Goal: Task Accomplishment & Management: Use online tool/utility

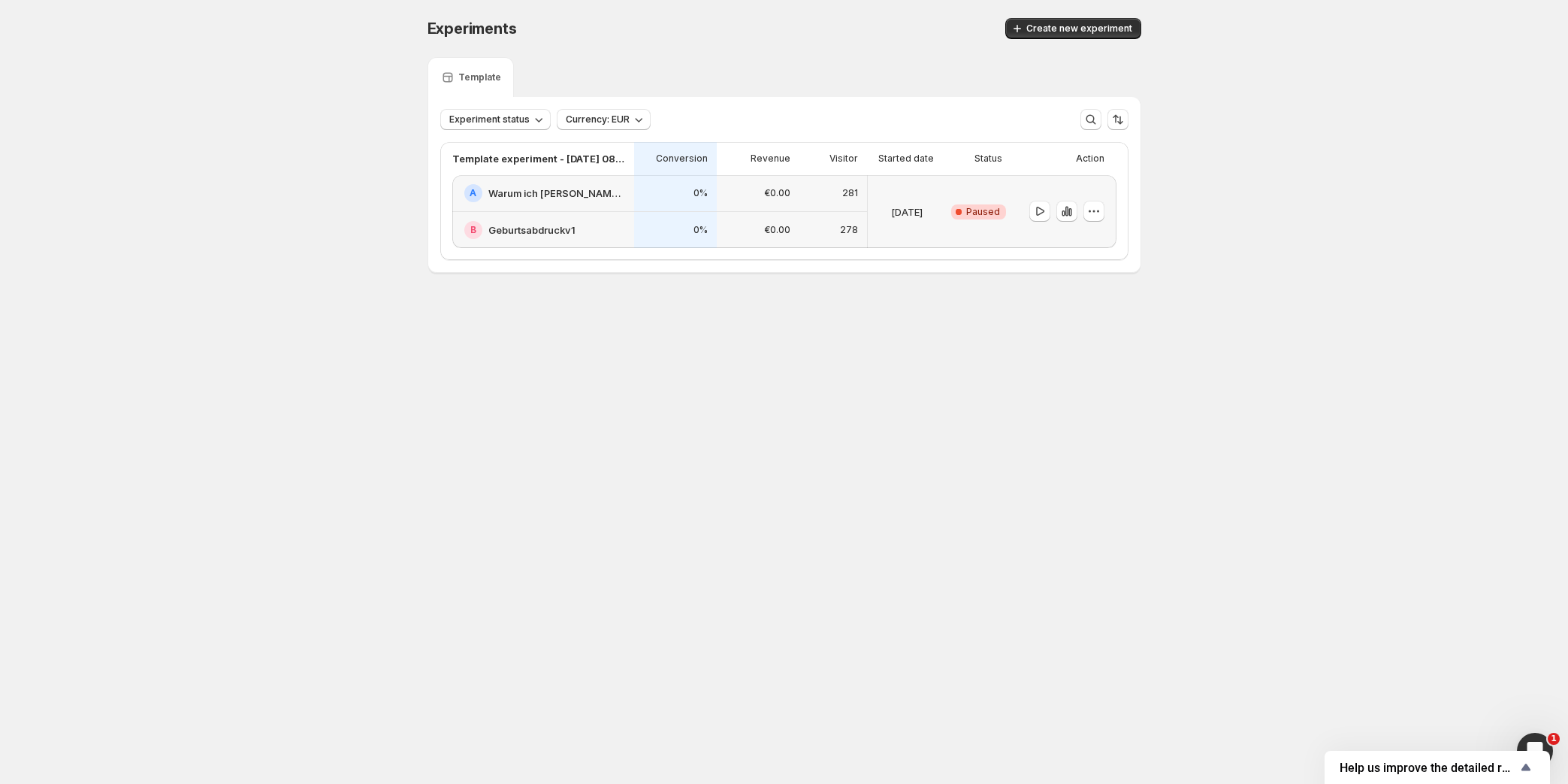
click at [525, 235] on h2 "Geburtsabdruckv1" at bounding box center [532, 230] width 87 height 15
click at [1091, 206] on icon "button" at bounding box center [1094, 212] width 15 height 15
click at [1082, 319] on span "Delete" at bounding box center [1082, 319] width 30 height 12
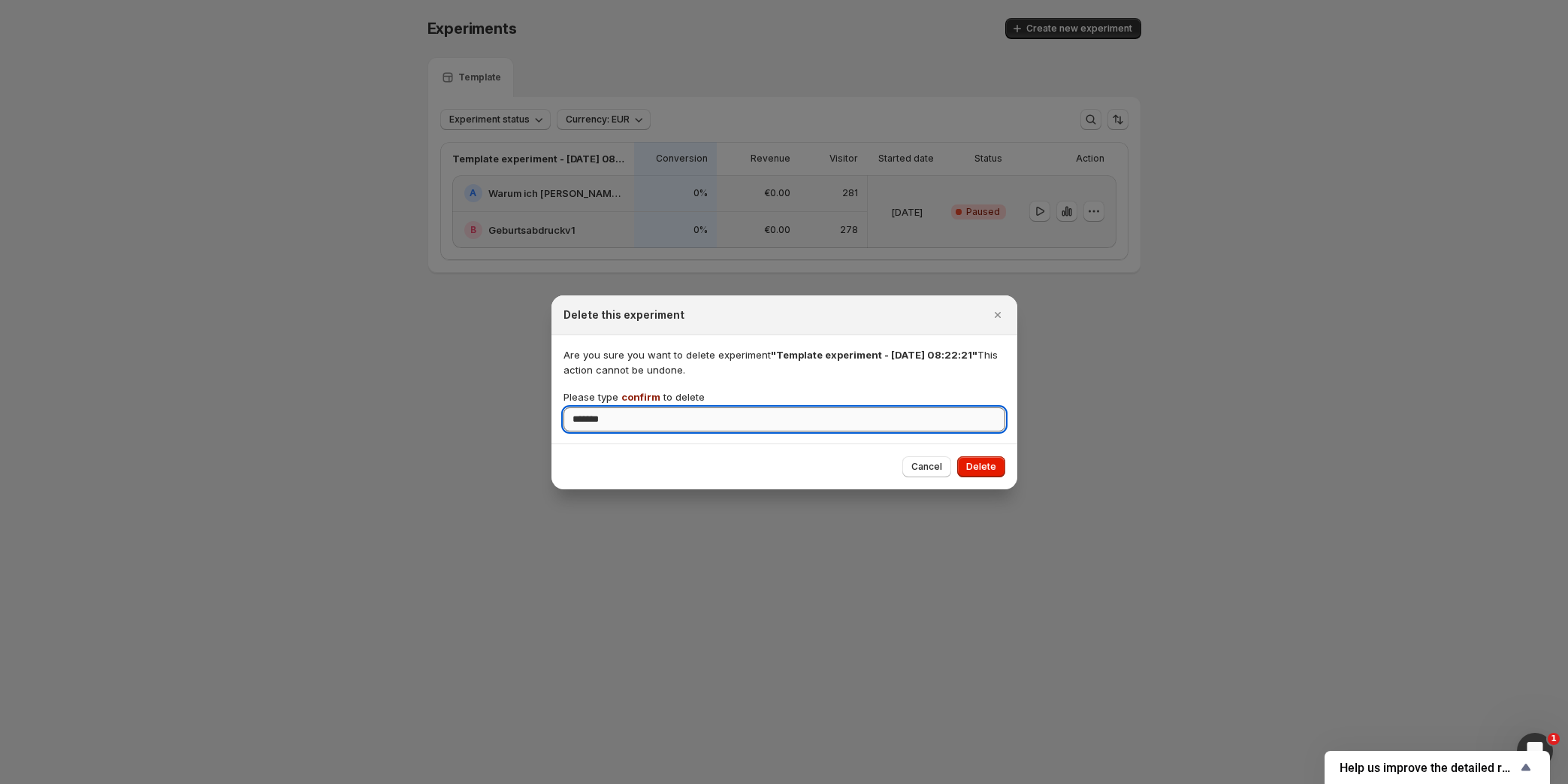
type input "*******"
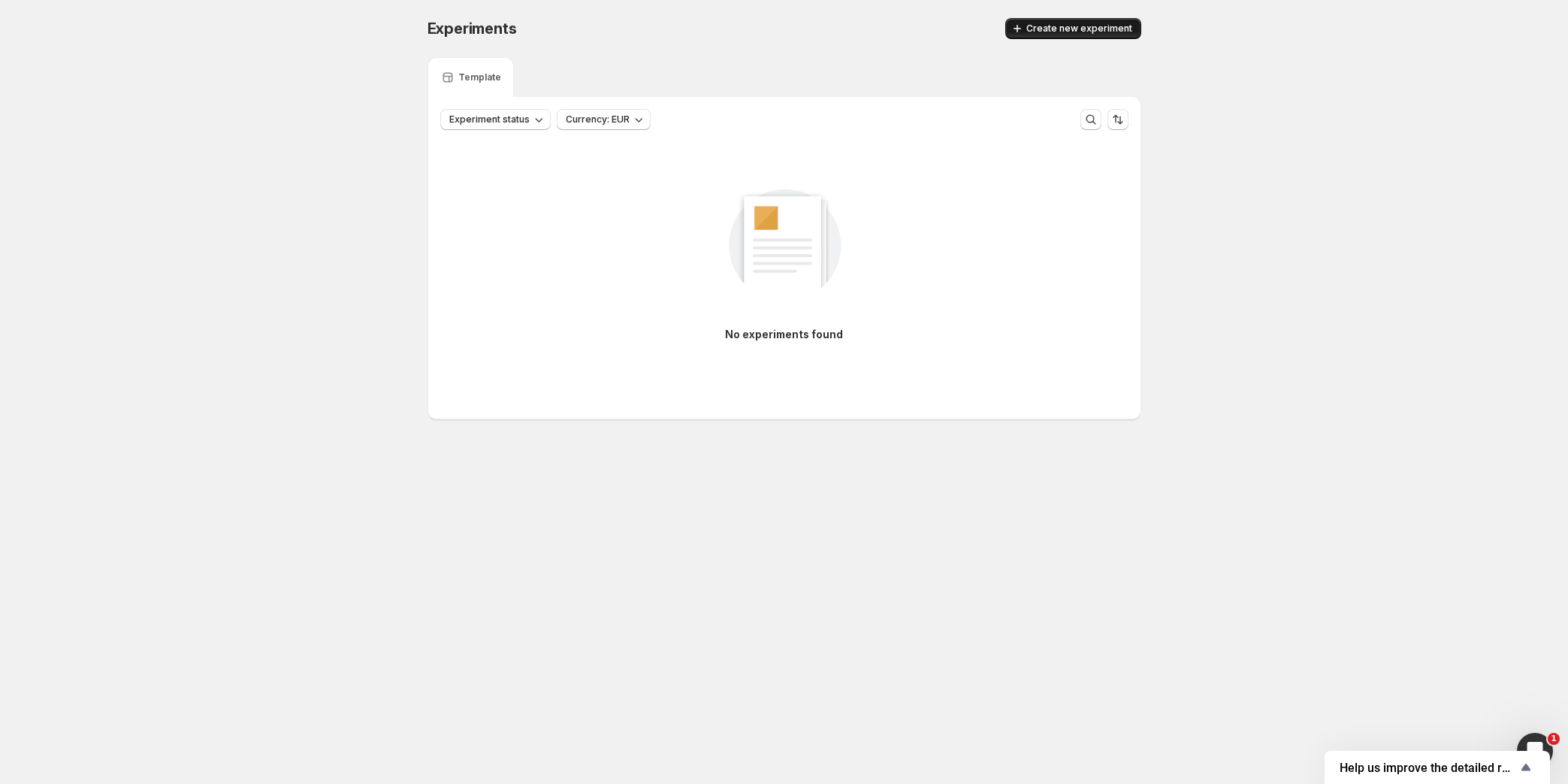
click at [1039, 29] on span "Create new experiment" at bounding box center [1079, 29] width 106 height 12
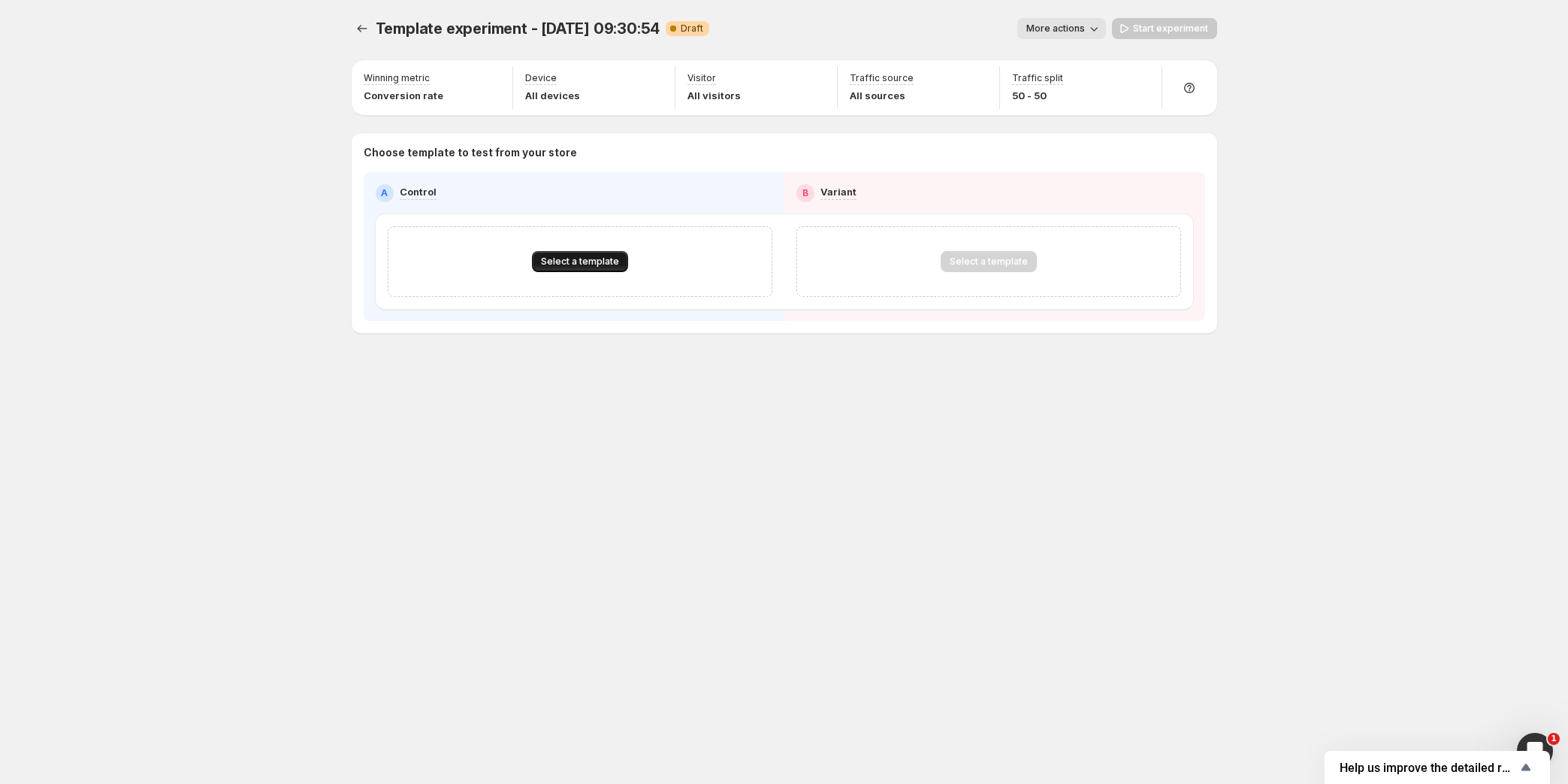
click at [556, 257] on span "Select a template" at bounding box center [580, 261] width 78 height 12
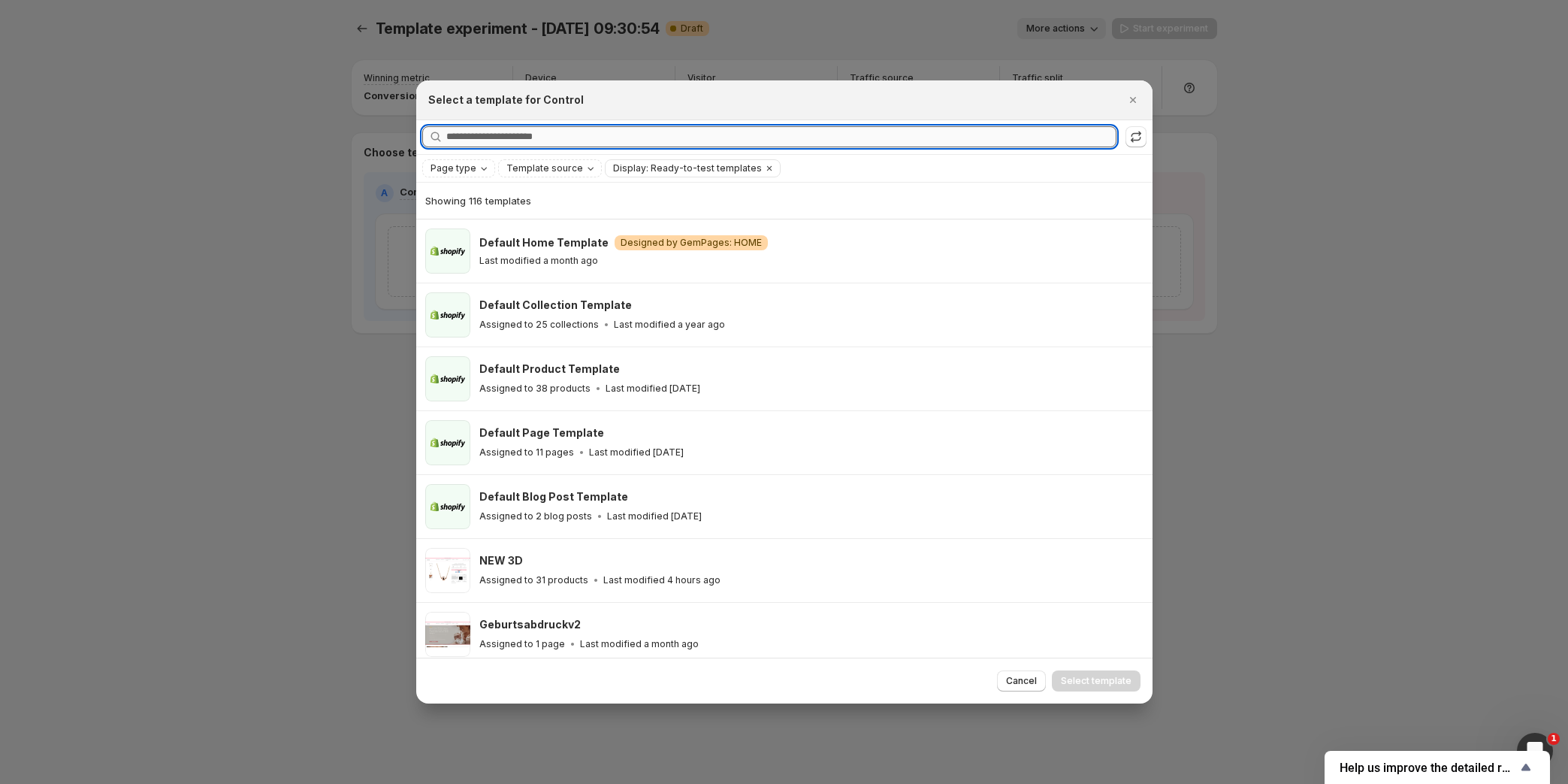
click at [525, 132] on input "Searching all templates" at bounding box center [781, 137] width 670 height 21
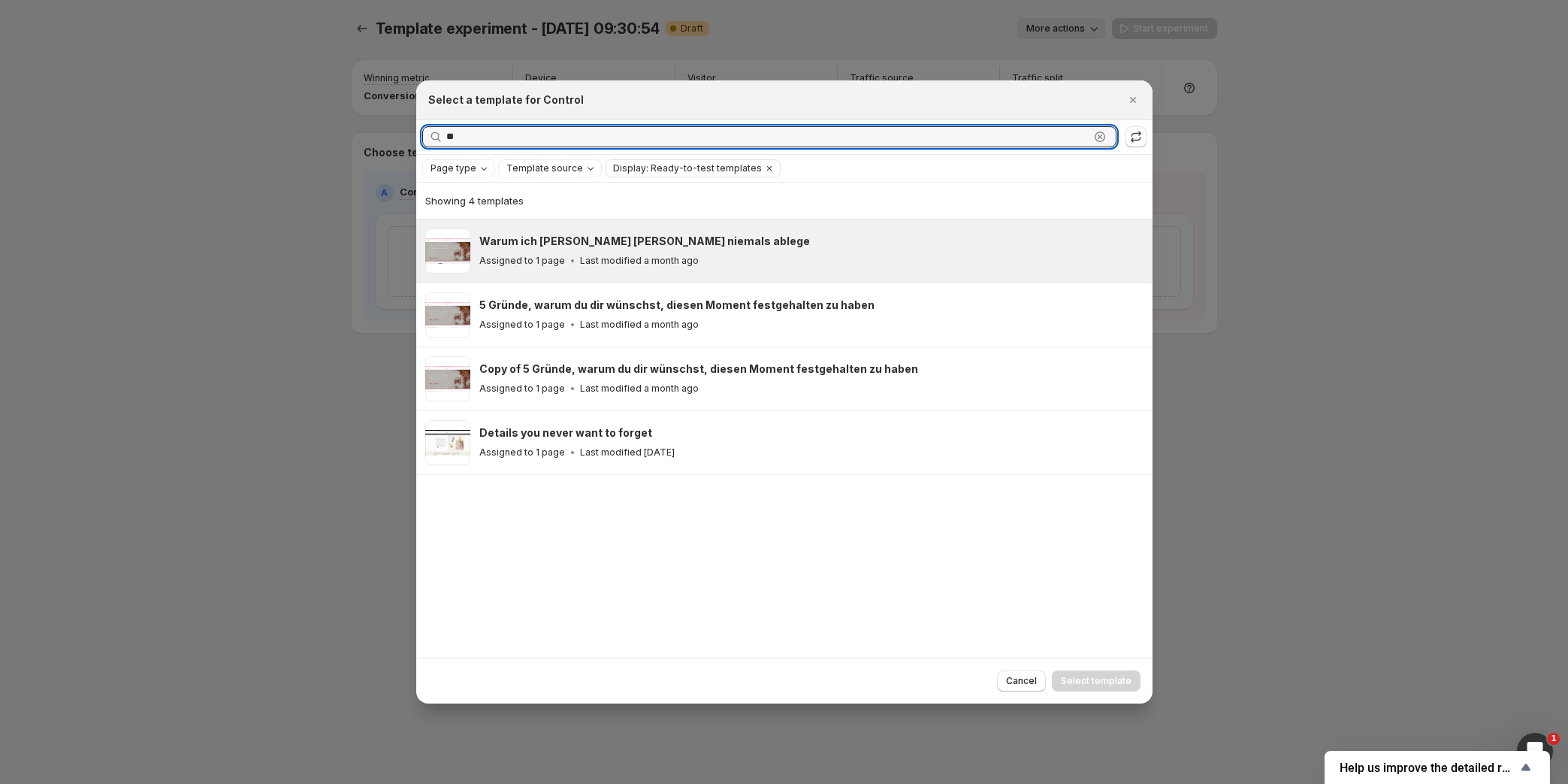
type input "**"
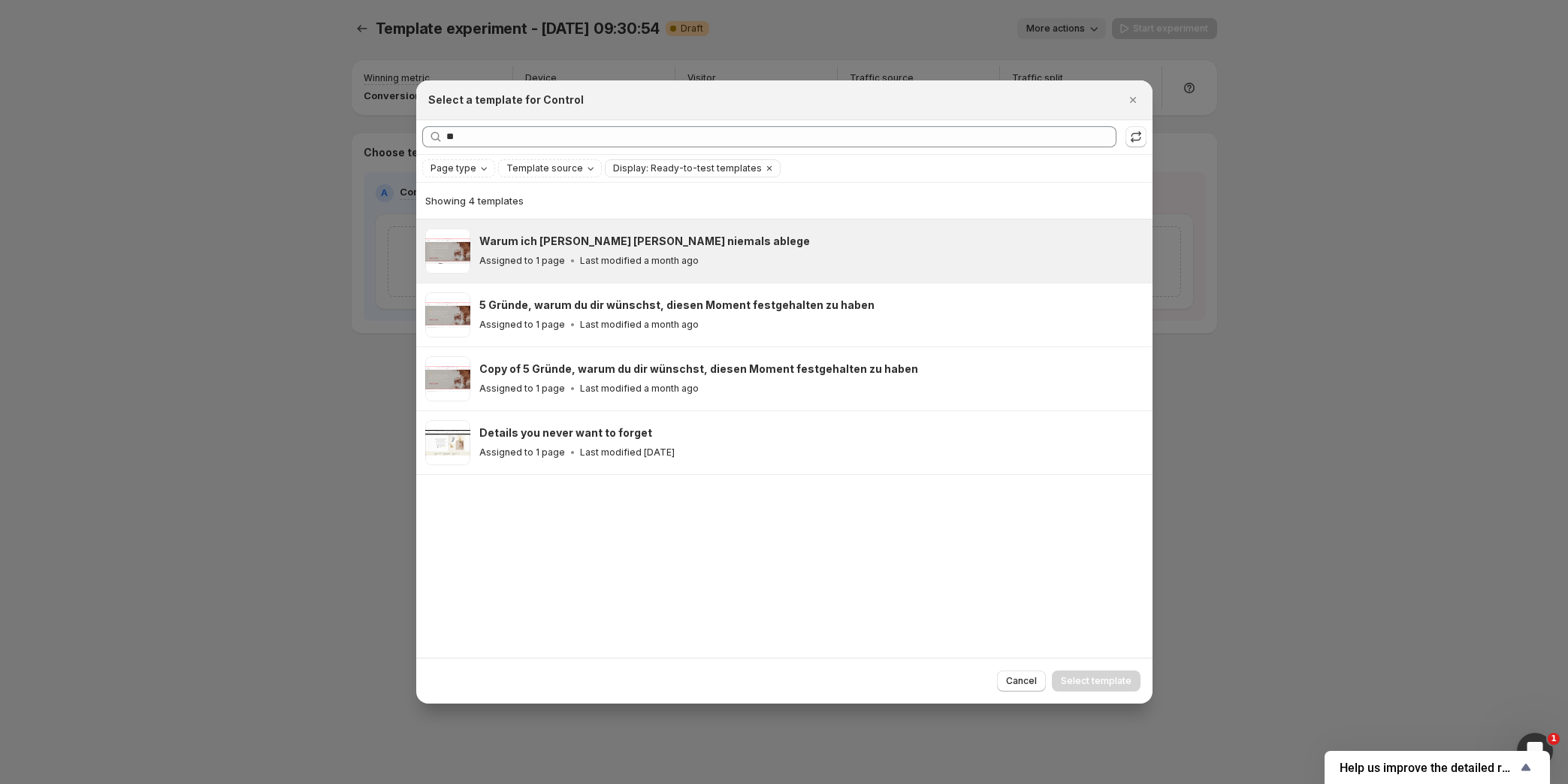
click at [566, 249] on div "Warum ich [PERSON_NAME] [PERSON_NAME] niemals ablege Assigned to 1 page Last mo…" at bounding box center [809, 251] width 659 height 35
click at [1096, 685] on span "Select template" at bounding box center [1096, 681] width 71 height 12
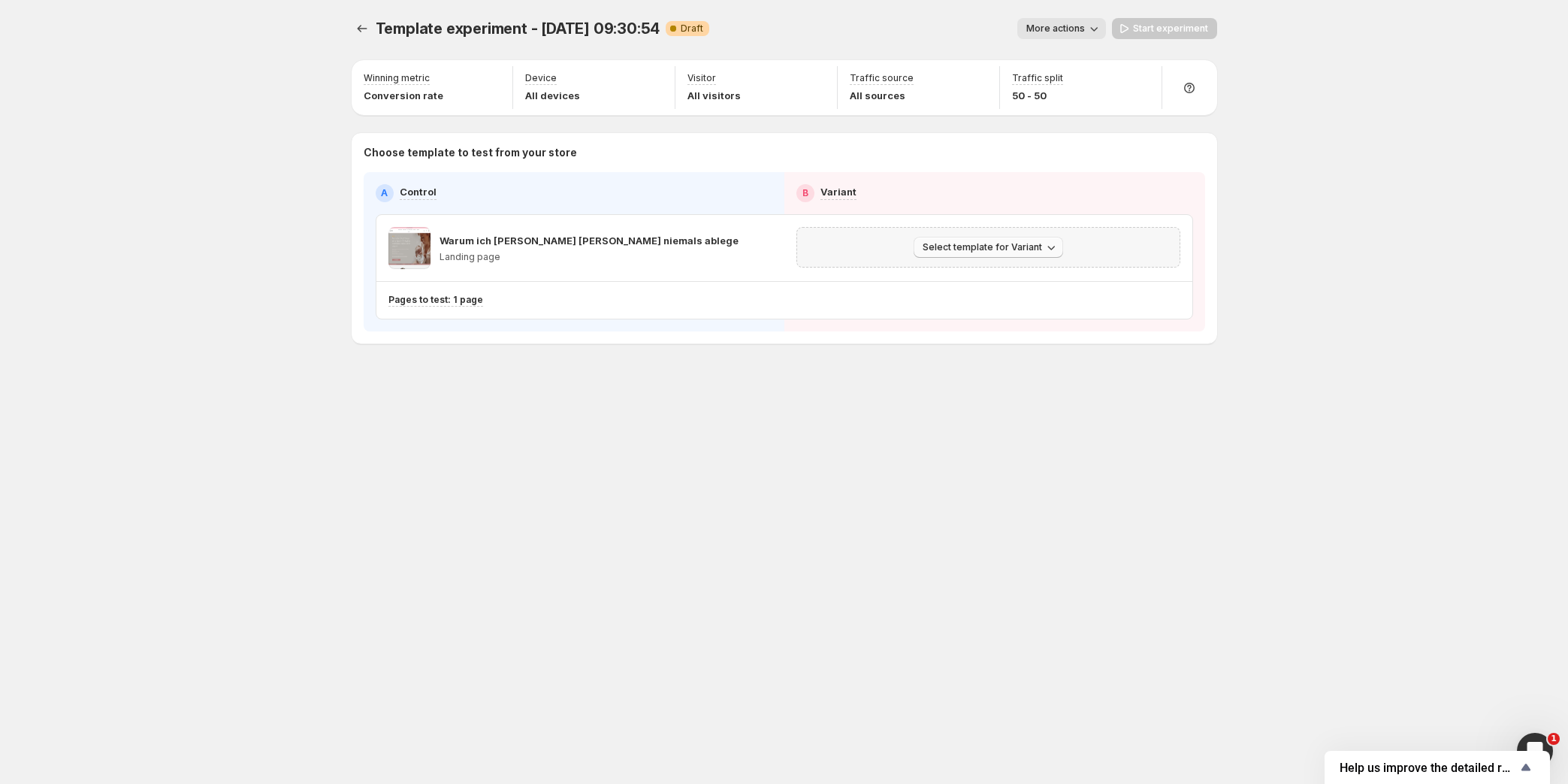
click at [975, 239] on button "Select template for Variant" at bounding box center [988, 247] width 150 height 21
click at [964, 288] on button "Select an existing template" at bounding box center [991, 278] width 163 height 24
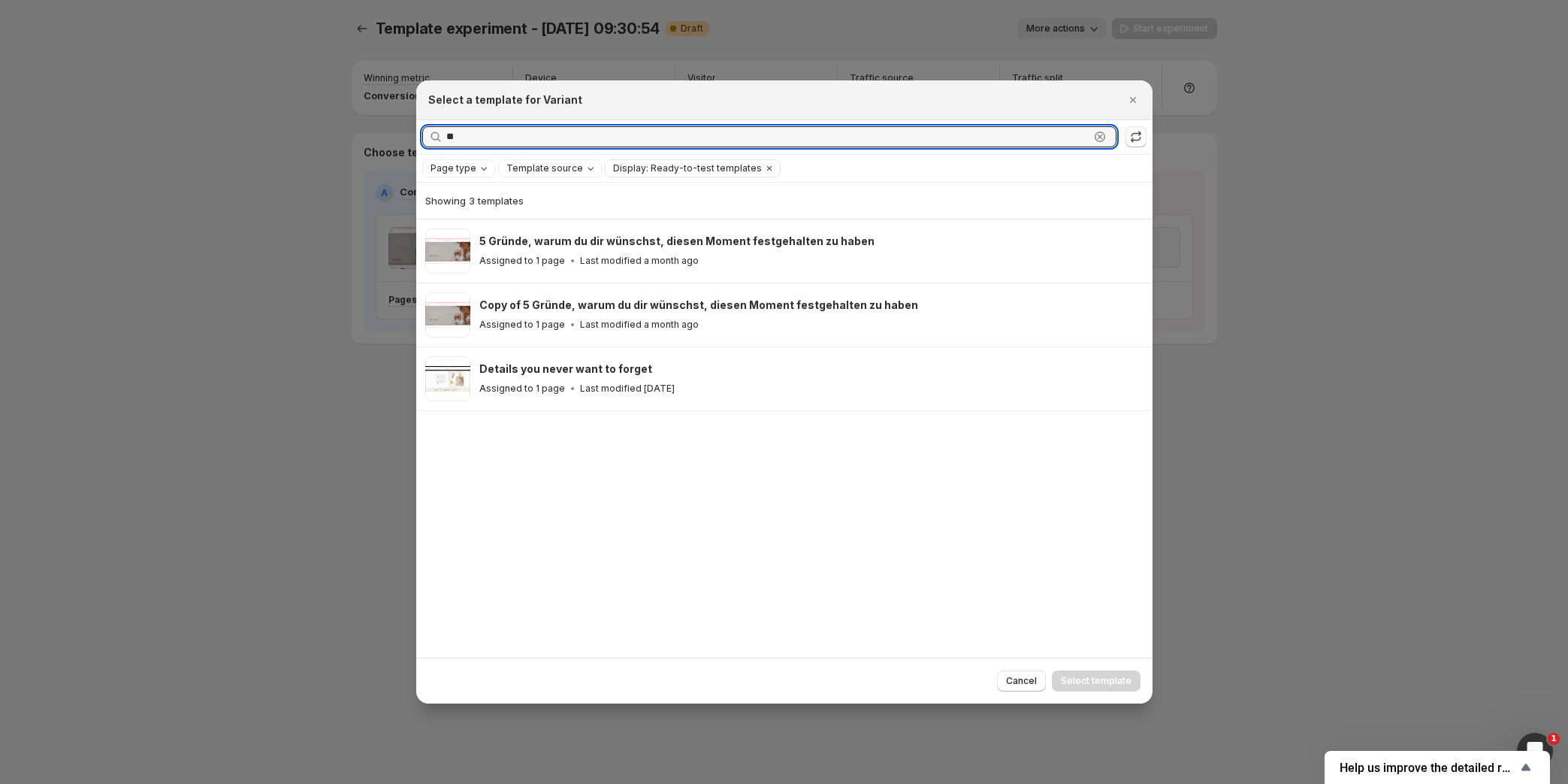
drag, startPoint x: 623, startPoint y: 141, endPoint x: 400, endPoint y: 142, distance: 223.0
click at [401, 783] on div "Select a template for Variant Searching all templates ** Clear Page type Templa…" at bounding box center [784, 784] width 1568 height 0
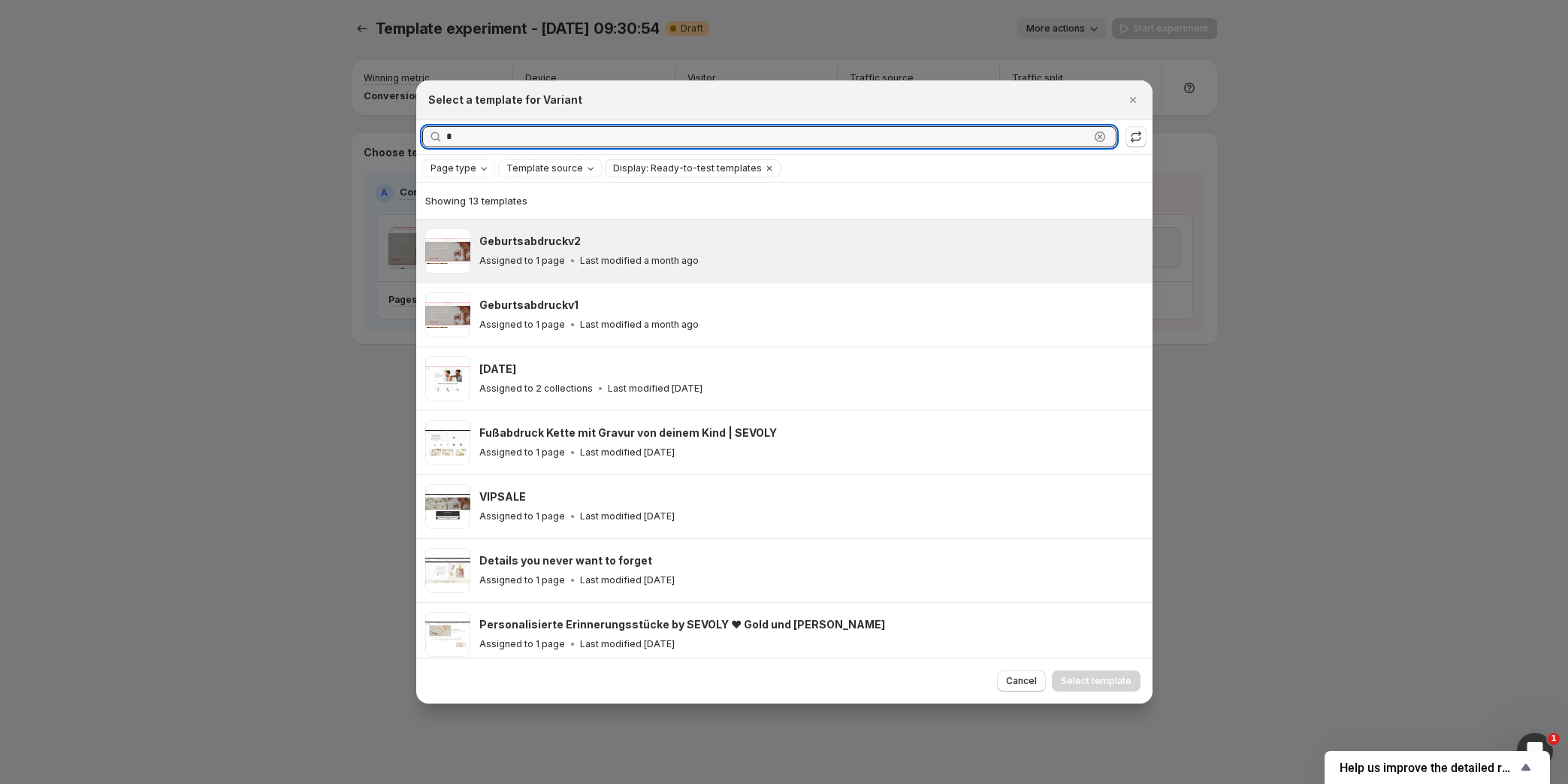
type input "*"
click at [602, 249] on div "Geburtsabdruckv2 Assigned to 1 page Last modified a month ago" at bounding box center [809, 251] width 659 height 35
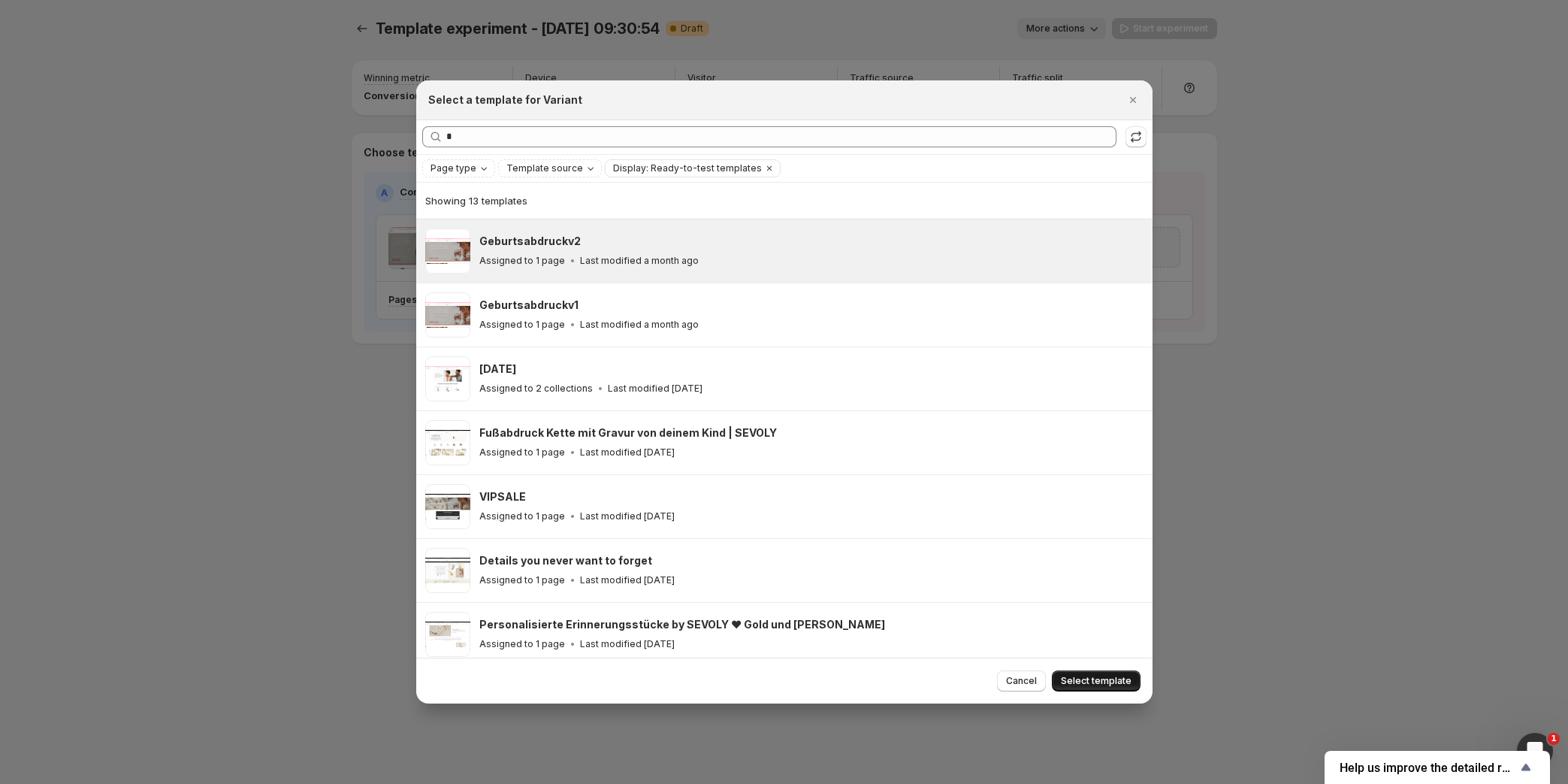
click at [1122, 681] on span "Select template" at bounding box center [1096, 681] width 71 height 12
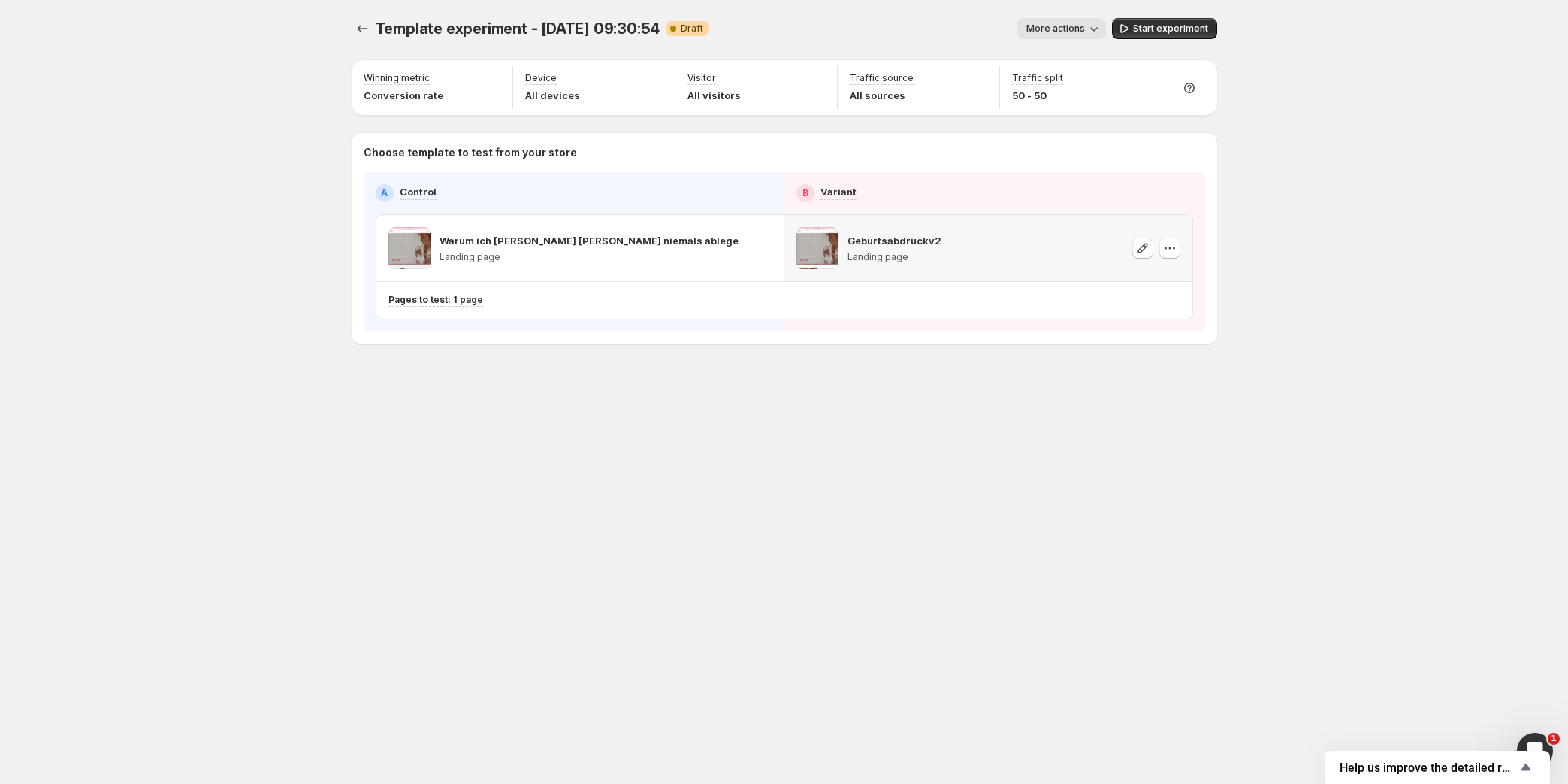
click at [1015, 510] on div "Template experiment - [DATE] 09:30:54. This page is ready Template experiment -…" at bounding box center [784, 392] width 902 height 784
click at [1161, 28] on span "Start experiment" at bounding box center [1171, 29] width 75 height 12
